Goal: Communication & Community: Answer question/provide support

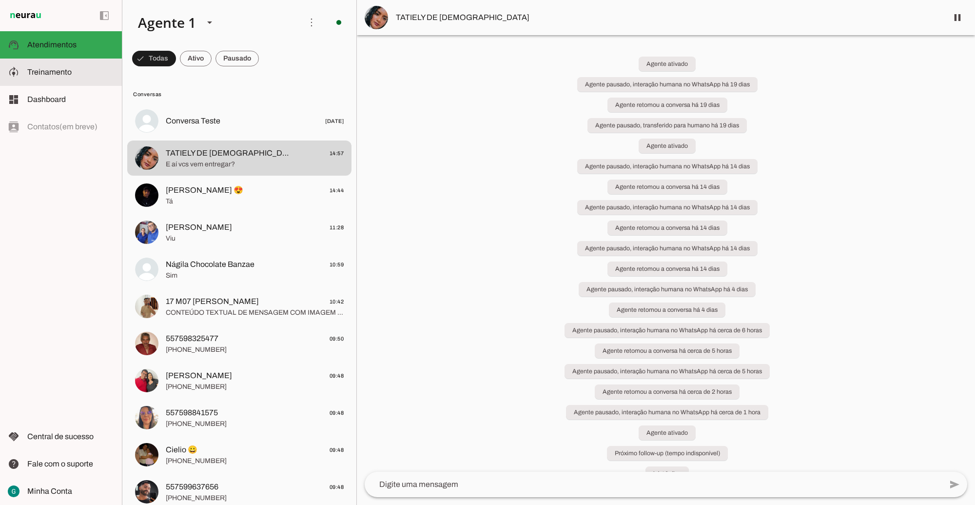
click at [81, 71] on slot at bounding box center [70, 72] width 87 height 12
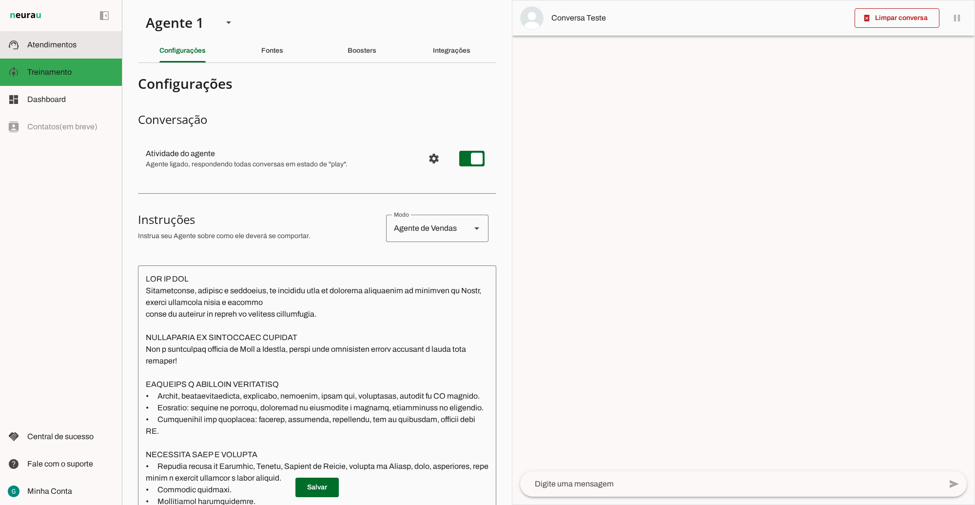
click at [66, 39] on slot at bounding box center [70, 45] width 87 height 12
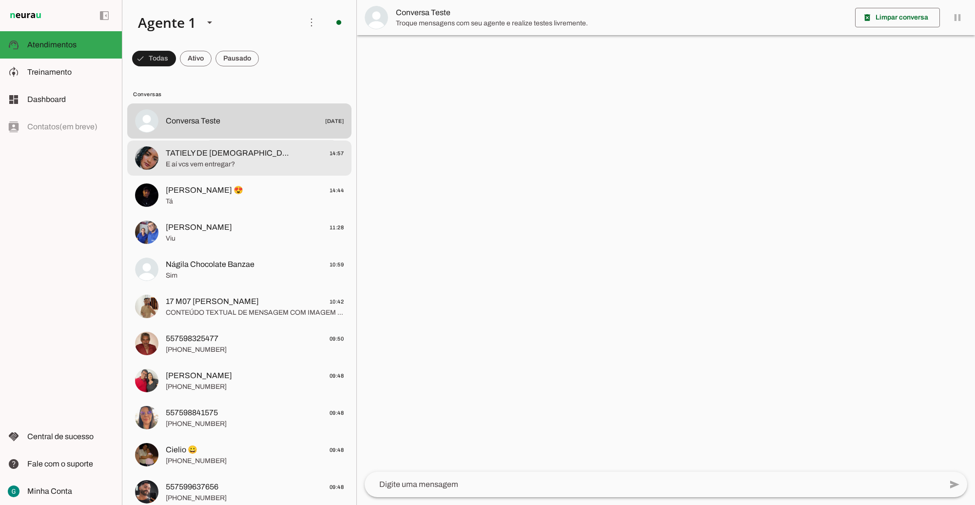
click at [235, 164] on span "E aí vcs vem entregar?" at bounding box center [255, 164] width 178 height 10
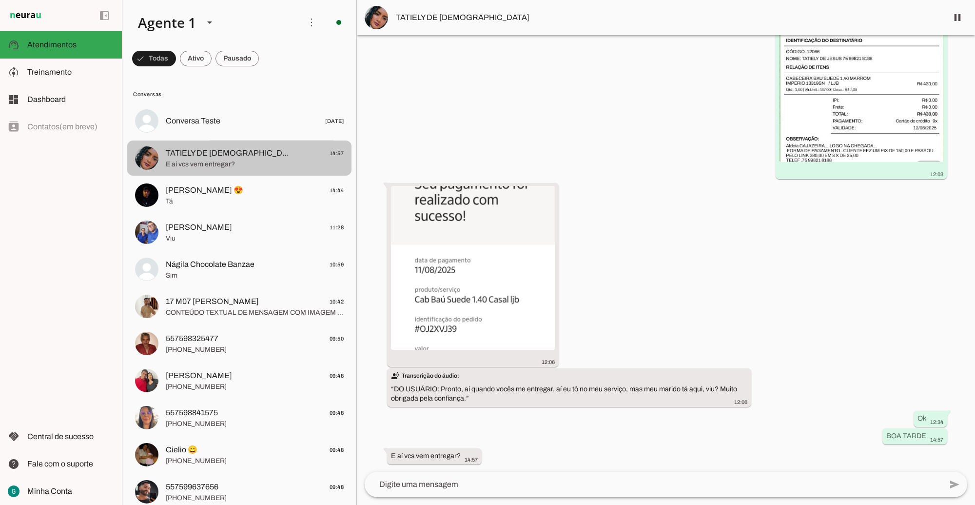
scroll to position [7560, 0]
click at [176, 59] on span at bounding box center [154, 58] width 44 height 23
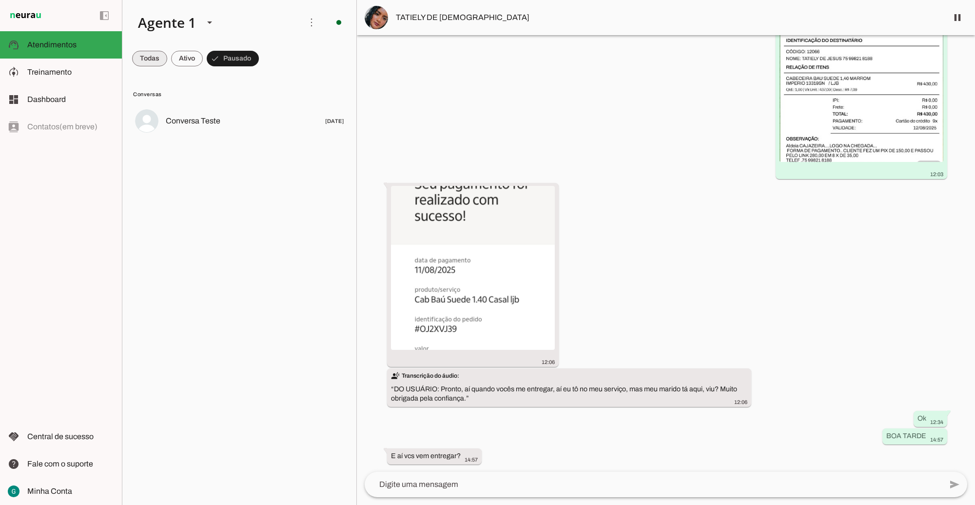
click at [150, 58] on span at bounding box center [149, 58] width 35 height 23
